Goal: Task Accomplishment & Management: Manage account settings

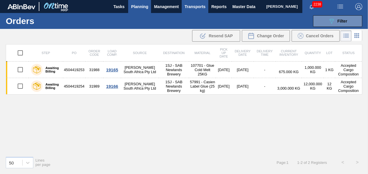
click at [197, 6] on span "Transports" at bounding box center [195, 6] width 21 height 7
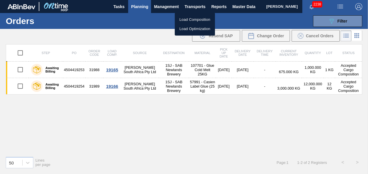
click at [180, 20] on li "Load Composition" at bounding box center [195, 19] width 40 height 9
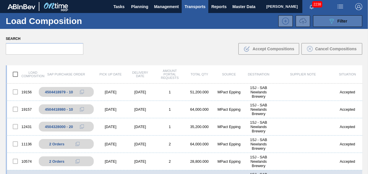
drag, startPoint x: 335, startPoint y: 23, endPoint x: 329, endPoint y: 34, distance: 12.1
click at [335, 23] on div "089F7B8B-B2A5-4AFE-B5C0-19BA573D28AC Filter" at bounding box center [337, 21] width 19 height 7
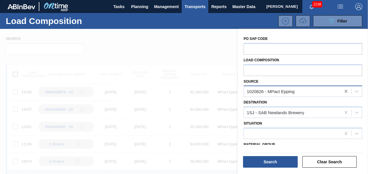
click at [346, 90] on icon at bounding box center [346, 92] width 6 height 6
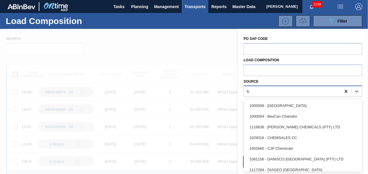
scroll to position [14, 0]
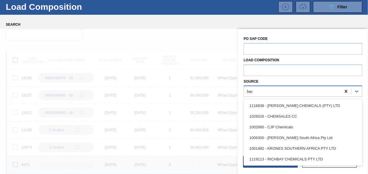
type input "[PERSON_NAME]"
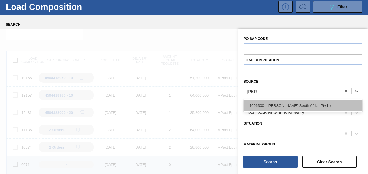
click at [316, 108] on div "1006300 - [PERSON_NAME] South Africa Pty Ltd" at bounding box center [303, 105] width 119 height 11
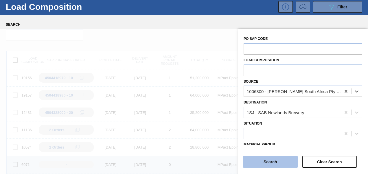
click at [260, 161] on button "Search" at bounding box center [270, 162] width 55 height 12
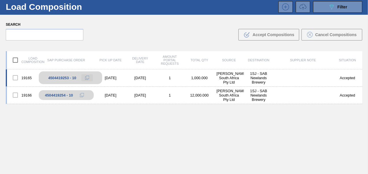
click at [88, 75] on button at bounding box center [87, 77] width 12 height 7
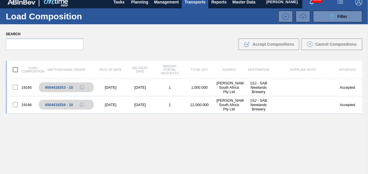
scroll to position [0, 0]
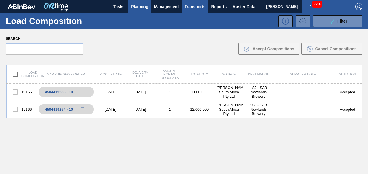
click at [145, 3] on span "Planning" at bounding box center [139, 6] width 17 height 7
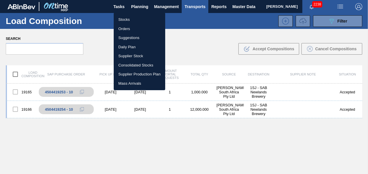
drag, startPoint x: 122, startPoint y: 20, endPoint x: 141, endPoint y: 28, distance: 21.5
click at [122, 20] on li "Stocks" at bounding box center [139, 19] width 51 height 9
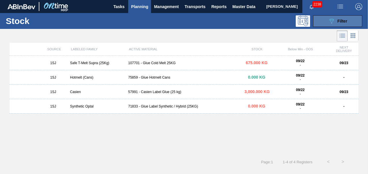
click at [336, 17] on button "089F7B8B-B2A5-4AFE-B5C0-19BA573D28AC Filter" at bounding box center [337, 21] width 49 height 12
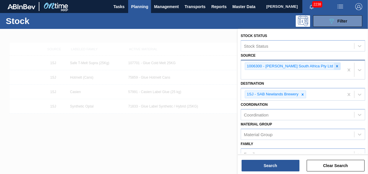
click at [335, 65] on icon at bounding box center [337, 66] width 4 height 4
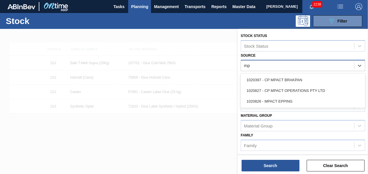
type input "mpa"
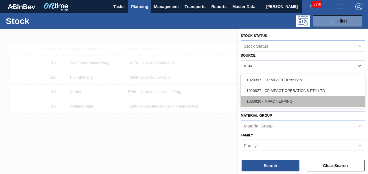
click at [278, 96] on div "1020826 - MPACT EPPING" at bounding box center [303, 101] width 124 height 11
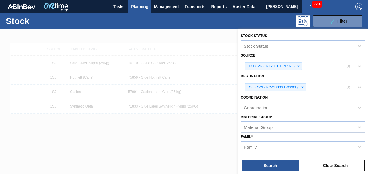
click at [262, 157] on div "Search Clear Search" at bounding box center [303, 163] width 130 height 16
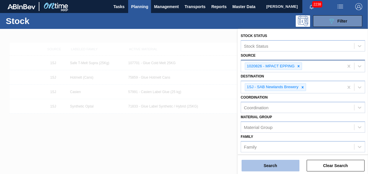
click at [259, 162] on button "Search" at bounding box center [271, 166] width 58 height 12
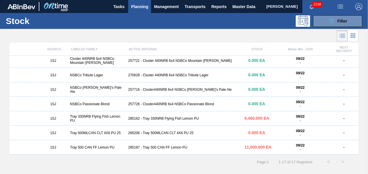
scroll to position [89, 0]
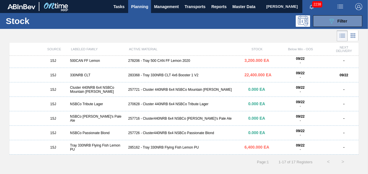
click at [148, 77] on div "283368 - Tray 330NRB CLT 4x6 Booster 1 V2" at bounding box center [184, 75] width 116 height 4
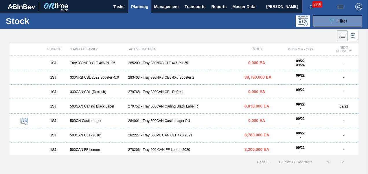
click at [156, 138] on div "1SJ 500CAN CLT (2018) 282227 - Tray 500ML CAN CLT 4X6 2021 8,783.000 EA 09/22 -…" at bounding box center [184, 135] width 349 height 14
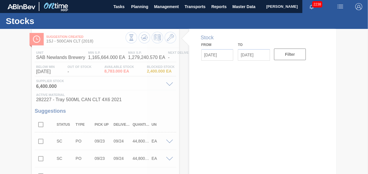
type input "[DATE]"
type input "10/06/2025"
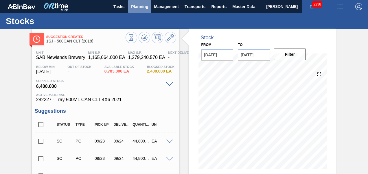
click at [143, 5] on span "Planning" at bounding box center [139, 6] width 17 height 7
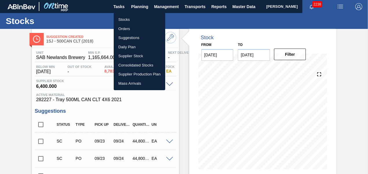
click at [137, 19] on li "Stocks" at bounding box center [139, 19] width 51 height 9
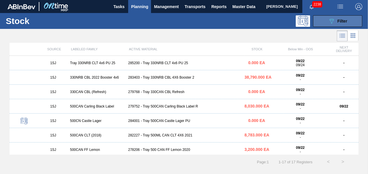
click at [340, 16] on button "089F7B8B-B2A5-4AFE-B5C0-19BA573D28AC Filter" at bounding box center [337, 21] width 49 height 12
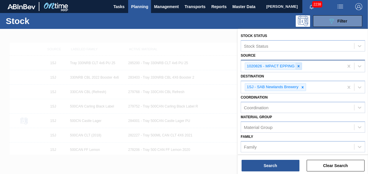
click at [299, 64] on icon at bounding box center [299, 66] width 4 height 4
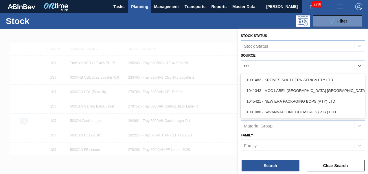
type input "new"
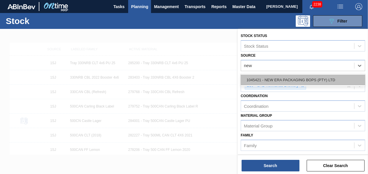
click at [283, 78] on div "1045421 - NEW ERA PACKAGING BOPS (PTY) LTD" at bounding box center [303, 80] width 124 height 11
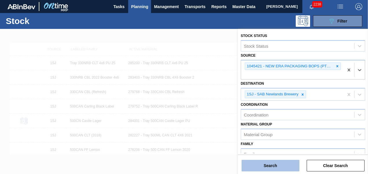
click at [269, 165] on button "Search" at bounding box center [271, 166] width 58 height 12
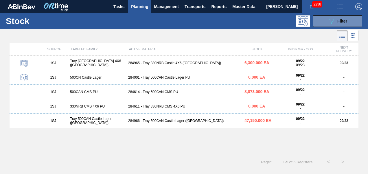
click at [169, 64] on div "284965 - Tray 330NRB Castle 4X6 (Hogwarts)" at bounding box center [184, 63] width 116 height 4
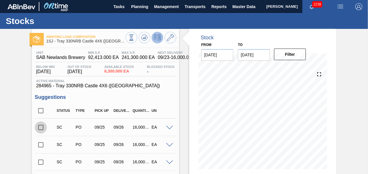
click at [41, 128] on input "checkbox" at bounding box center [41, 128] width 12 height 12
checkbox input "true"
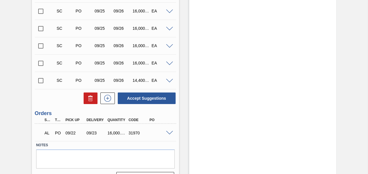
scroll to position [322, 0]
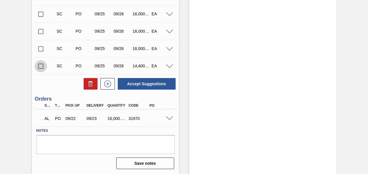
click at [37, 65] on input "checkbox" at bounding box center [41, 66] width 12 height 12
checkbox input "true"
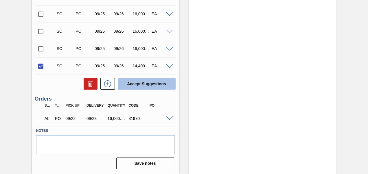
click at [139, 88] on button "Accept Suggestions" at bounding box center [147, 84] width 58 height 12
checkbox input "false"
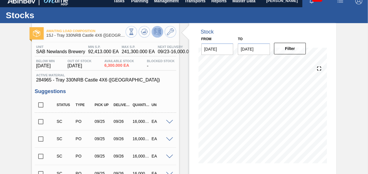
scroll to position [0, 0]
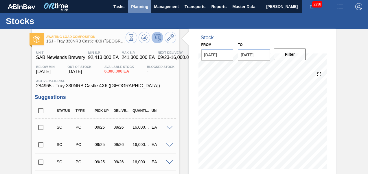
click at [145, 6] on span "Planning" at bounding box center [139, 6] width 17 height 7
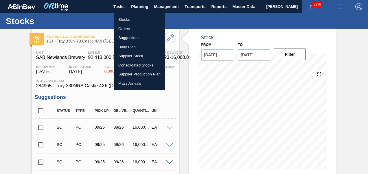
click at [122, 24] on li "Orders" at bounding box center [139, 28] width 51 height 9
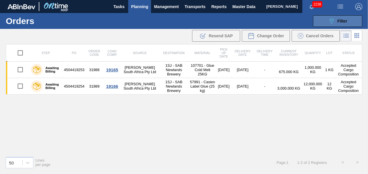
click at [334, 23] on icon "089F7B8B-B2A5-4AFE-B5C0-19BA573D28AC" at bounding box center [331, 21] width 7 height 7
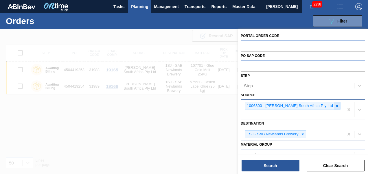
click at [334, 108] on div at bounding box center [337, 105] width 6 height 7
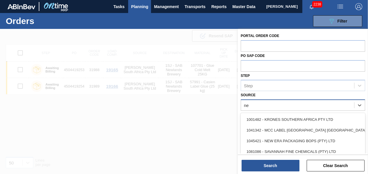
type input "new"
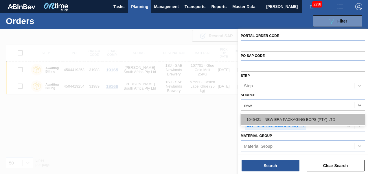
click at [298, 119] on div "1045421 - NEW ERA PACKAGING BOPS (PTY) LTD" at bounding box center [303, 119] width 124 height 11
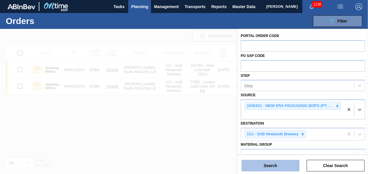
click at [271, 168] on button "Search" at bounding box center [271, 166] width 58 height 12
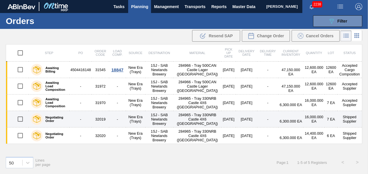
click at [120, 124] on td "-" at bounding box center [117, 119] width 17 height 16
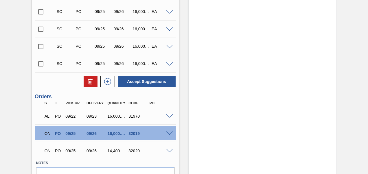
scroll to position [322, 0]
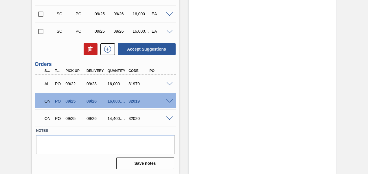
click at [168, 118] on span at bounding box center [169, 119] width 7 height 4
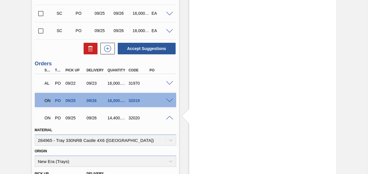
click at [172, 101] on span at bounding box center [169, 101] width 7 height 4
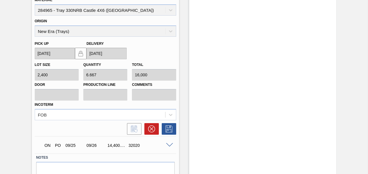
scroll to position [438, 0]
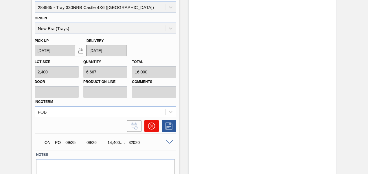
click at [147, 127] on button at bounding box center [151, 126] width 14 height 12
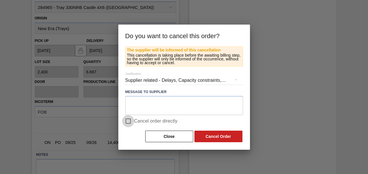
click at [128, 123] on input "Cancel order directly" at bounding box center [128, 121] width 12 height 12
checkbox input "true"
click at [220, 139] on button "Cancel Order" at bounding box center [218, 137] width 48 height 12
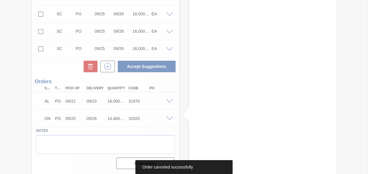
scroll to position [281, 0]
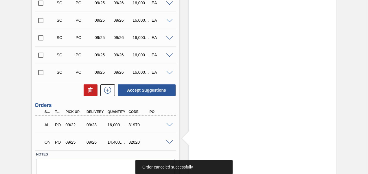
click at [165, 141] on div at bounding box center [171, 142] width 12 height 4
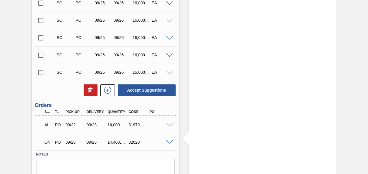
click at [168, 126] on span at bounding box center [169, 125] width 7 height 4
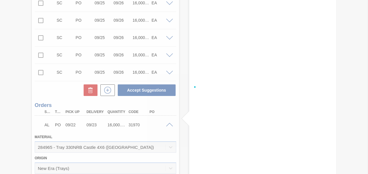
scroll to position [421, 0]
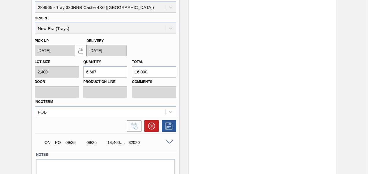
click at [151, 120] on div at bounding box center [105, 124] width 146 height 14
click at [151, 122] on button at bounding box center [151, 126] width 14 height 12
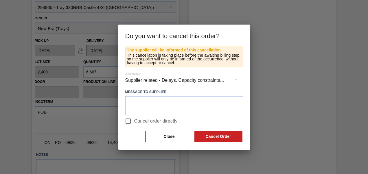
click at [131, 122] on input "Cancel order directly" at bounding box center [128, 121] width 12 height 12
checkbox input "true"
click at [206, 133] on button "Cancel Order" at bounding box center [218, 137] width 48 height 12
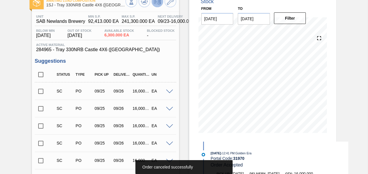
scroll to position [0, 0]
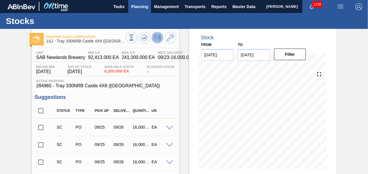
click at [141, 6] on span "Planning" at bounding box center [139, 6] width 17 height 7
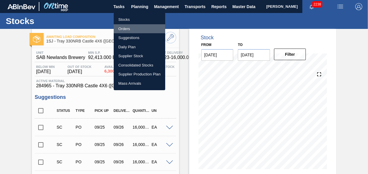
click at [130, 27] on li "Orders" at bounding box center [139, 28] width 51 height 9
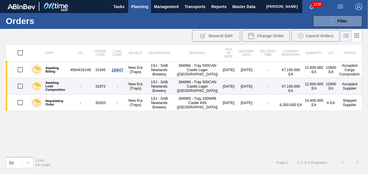
click at [122, 88] on td "-" at bounding box center [117, 86] width 17 height 16
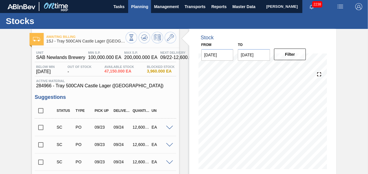
click at [139, 8] on span "Planning" at bounding box center [139, 6] width 17 height 7
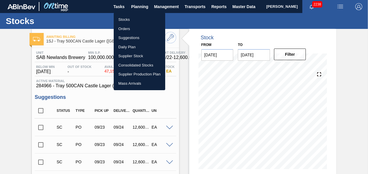
click at [122, 28] on li "Orders" at bounding box center [139, 28] width 51 height 9
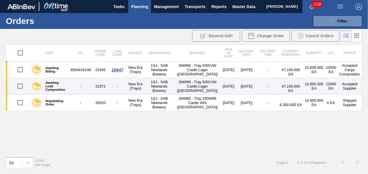
click at [99, 89] on td "31972" at bounding box center [100, 86] width 17 height 16
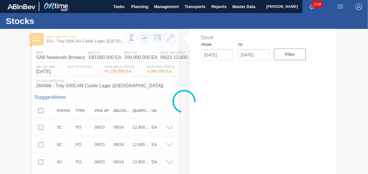
type input "[DATE]"
type input "10/06/2025"
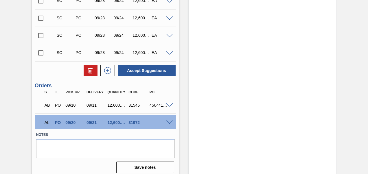
scroll to position [340, 0]
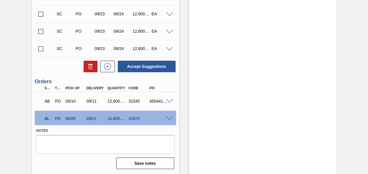
click at [168, 117] on span at bounding box center [169, 119] width 7 height 4
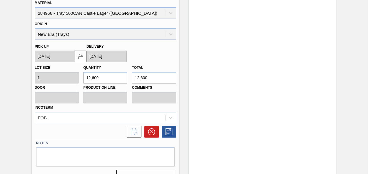
scroll to position [479, 0]
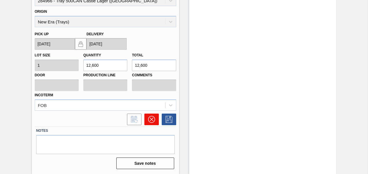
click at [157, 121] on button at bounding box center [151, 120] width 14 height 12
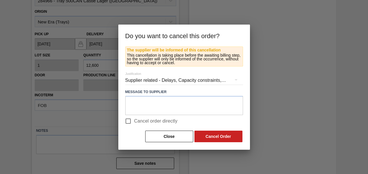
click at [123, 120] on input "Cancel order directly" at bounding box center [128, 121] width 12 height 12
checkbox input "true"
click at [211, 135] on button "Cancel Order" at bounding box center [218, 137] width 48 height 12
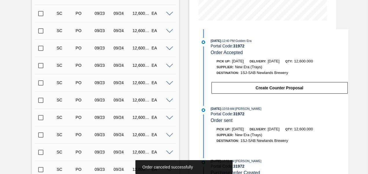
scroll to position [0, 0]
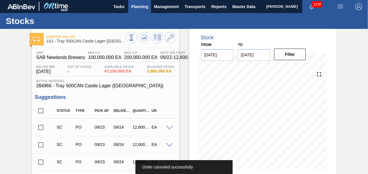
click at [139, 7] on span "Planning" at bounding box center [139, 6] width 17 height 7
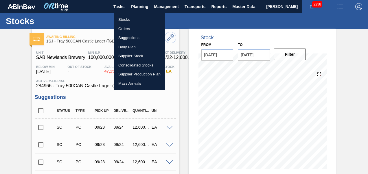
drag, startPoint x: 119, startPoint y: 27, endPoint x: 117, endPoint y: 32, distance: 4.7
click at [119, 27] on li "Orders" at bounding box center [139, 28] width 51 height 9
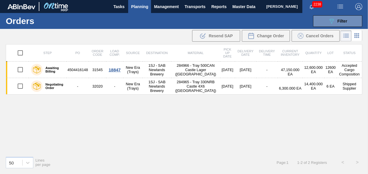
click at [137, 9] on span "Planning" at bounding box center [139, 6] width 17 height 7
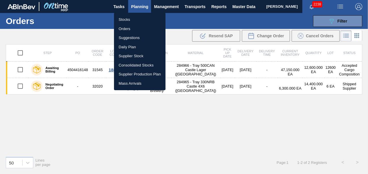
click at [123, 20] on li "Stocks" at bounding box center [139, 19] width 51 height 9
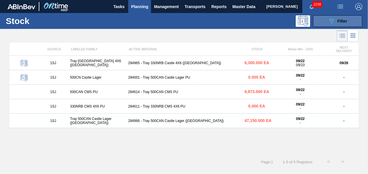
click at [331, 20] on icon "089F7B8B-B2A5-4AFE-B5C0-19BA573D28AC" at bounding box center [331, 21] width 7 height 7
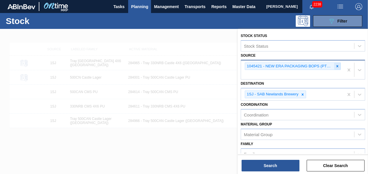
click at [336, 67] on icon at bounding box center [337, 66] width 4 height 4
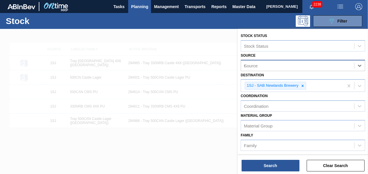
type input "mp"
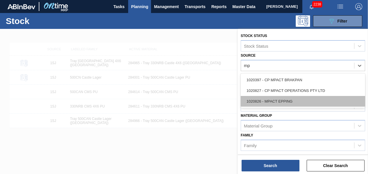
click at [281, 102] on div "1020826 - MPACT EPPING" at bounding box center [303, 101] width 124 height 11
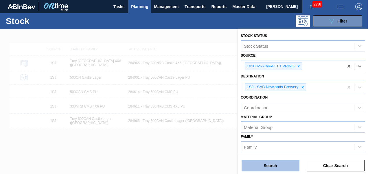
click at [279, 163] on button "Search" at bounding box center [271, 166] width 58 height 12
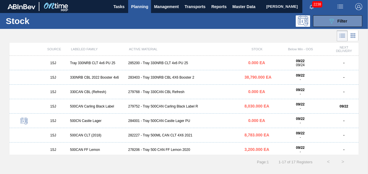
click at [137, 135] on div "282227 - Tray 500ML CAN CLT 4X6 2021" at bounding box center [184, 135] width 116 height 4
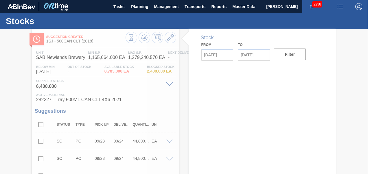
type input "[DATE]"
type input "10/06/2025"
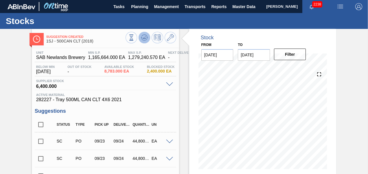
click at [143, 36] on icon at bounding box center [144, 37] width 7 height 7
click at [38, 140] on input "checkbox" at bounding box center [41, 141] width 12 height 12
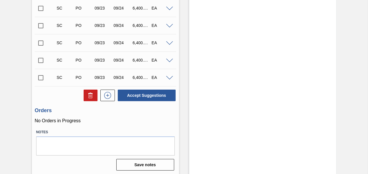
scroll to position [3502, 0]
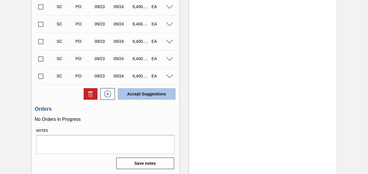
click at [141, 98] on button "Accept Suggestions" at bounding box center [147, 94] width 58 height 12
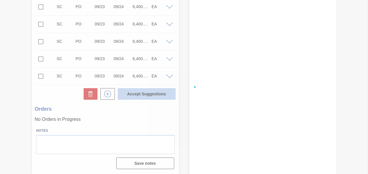
checkbox input "false"
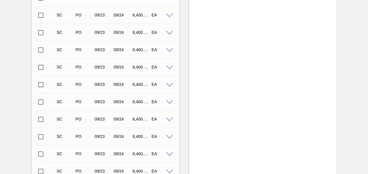
scroll to position [0, 0]
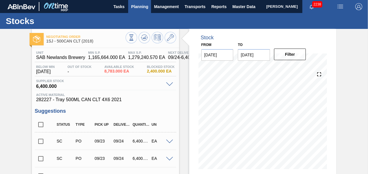
click at [141, 5] on span "Planning" at bounding box center [139, 6] width 17 height 7
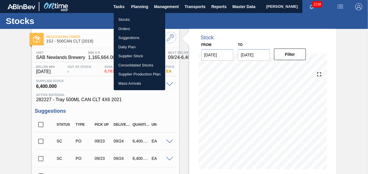
click at [124, 27] on li "Orders" at bounding box center [139, 28] width 51 height 9
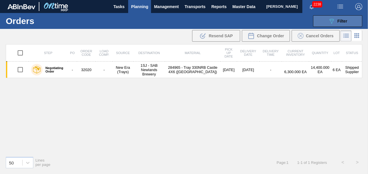
click at [345, 19] on span "Filter" at bounding box center [342, 21] width 10 height 5
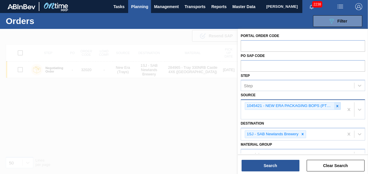
click at [337, 106] on icon at bounding box center [337, 106] width 2 height 2
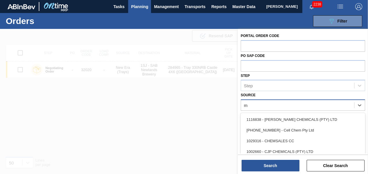
type input "mp"
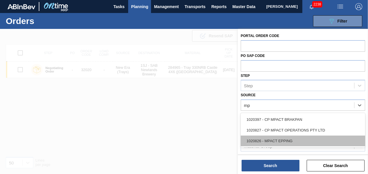
click at [288, 137] on div "1020826 - MPACT EPPING" at bounding box center [303, 141] width 124 height 11
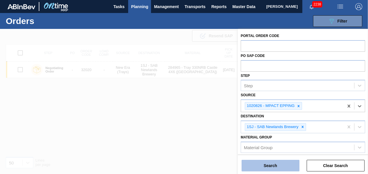
click at [275, 169] on button "Search" at bounding box center [271, 166] width 58 height 12
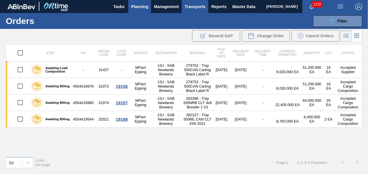
click at [189, 5] on span "Transports" at bounding box center [195, 6] width 21 height 7
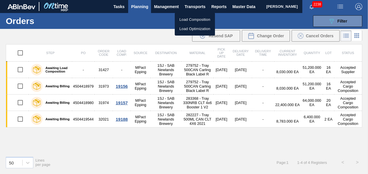
click at [189, 17] on li "Load Composition" at bounding box center [195, 19] width 40 height 9
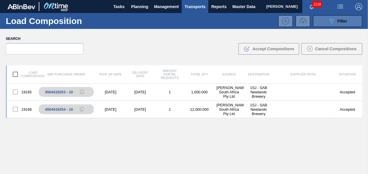
click at [340, 17] on button "089F7B8B-B2A5-4AFE-B5C0-19BA573D28AC Filter" at bounding box center [337, 21] width 49 height 12
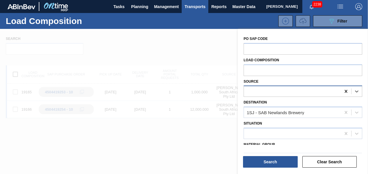
click at [346, 91] on icon at bounding box center [346, 92] width 6 height 6
type input "j"
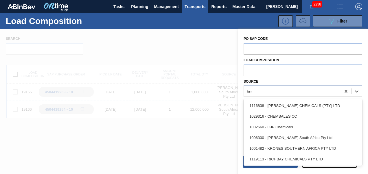
type input "h"
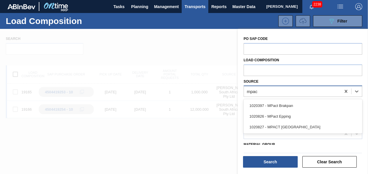
type input "mpact"
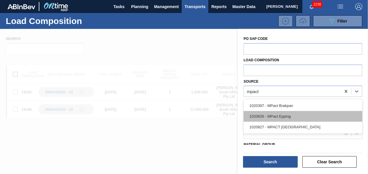
click at [296, 113] on div "1020826 - MPact Epping" at bounding box center [303, 116] width 119 height 11
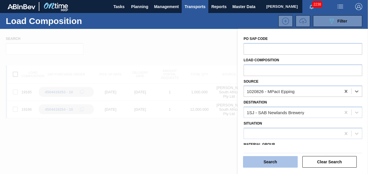
click at [265, 163] on button "Search" at bounding box center [270, 162] width 55 height 12
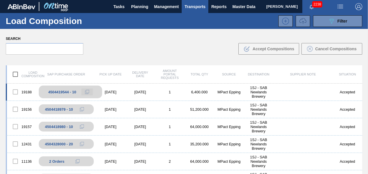
click at [86, 91] on icon at bounding box center [87, 92] width 4 height 4
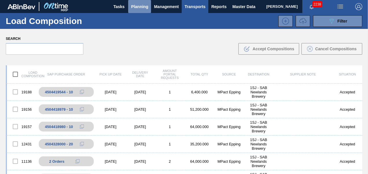
click at [136, 4] on span "Planning" at bounding box center [139, 6] width 17 height 7
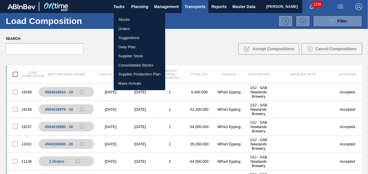
click at [126, 20] on li "Stocks" at bounding box center [139, 19] width 51 height 9
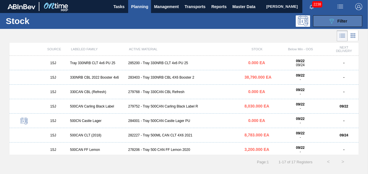
click at [320, 21] on button "089F7B8B-B2A5-4AFE-B5C0-19BA573D28AC Filter" at bounding box center [337, 21] width 49 height 12
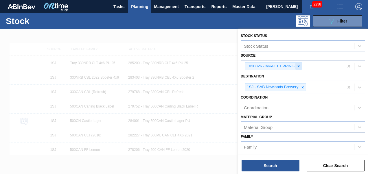
click at [297, 65] on icon at bounding box center [299, 66] width 4 height 4
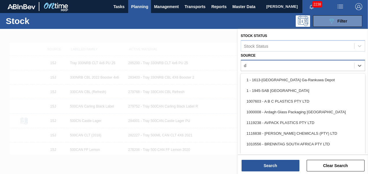
type input "da"
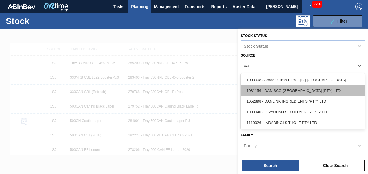
click at [289, 90] on div "1081156 - DANISCO [GEOGRAPHIC_DATA] (PTY) LTD" at bounding box center [303, 90] width 124 height 11
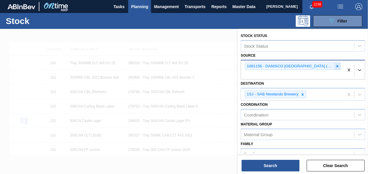
click at [335, 65] on icon at bounding box center [337, 66] width 4 height 4
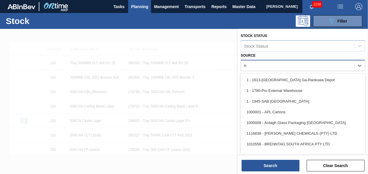
type input "no"
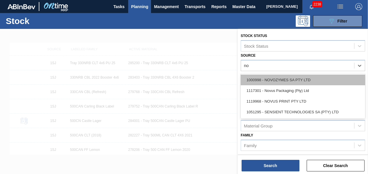
click at [311, 81] on div "1000998 - NOVOZYMES SA PTY LTD" at bounding box center [303, 80] width 124 height 11
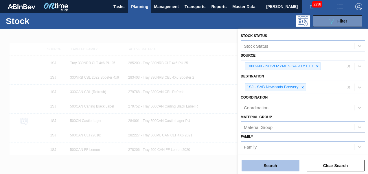
click at [292, 167] on button "Search" at bounding box center [271, 166] width 58 height 12
